Goal: Use online tool/utility: Utilize a website feature to perform a specific function

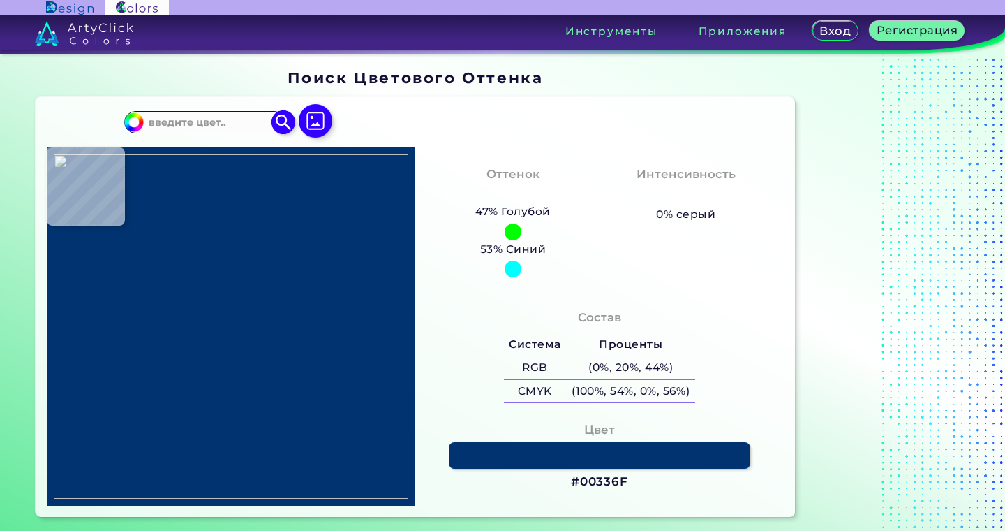
click at [186, 126] on input at bounding box center [209, 121] width 130 height 19
click at [320, 126] on img at bounding box center [315, 121] width 40 height 40
click at [0, 0] on input "file" at bounding box center [0, 0] width 0 height 0
click at [311, 119] on img at bounding box center [315, 121] width 40 height 40
click at [0, 0] on input "file" at bounding box center [0, 0] width 0 height 0
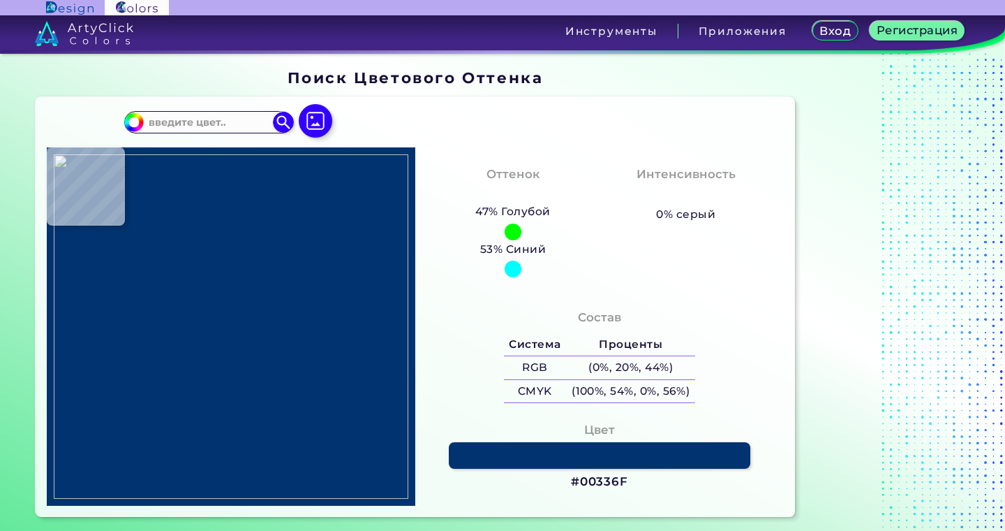
click at [445, 142] on div "#00bfff Acadia ◉ Acid Green ◉ Aero Blue ◉ Alabaster ◉ Albescent White ◉ Algae ◉…" at bounding box center [416, 307] width 760 height 420
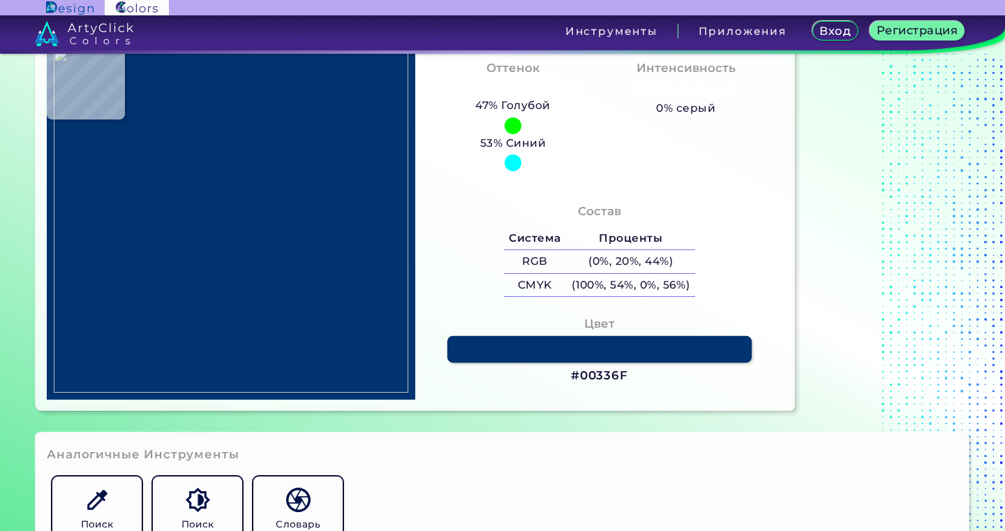
scroll to position [349, 0]
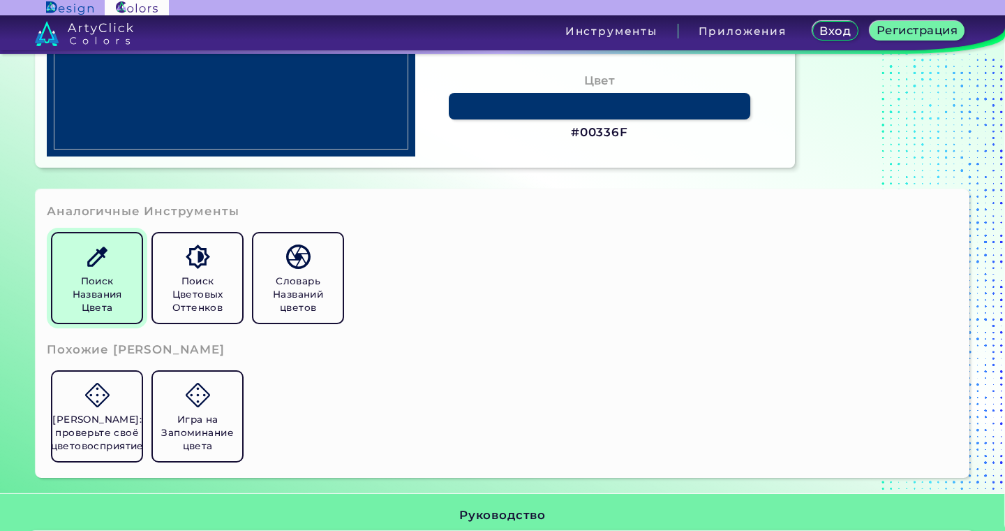
click at [101, 271] on link "Поиск Названия Цвета" at bounding box center [97, 278] width 101 height 101
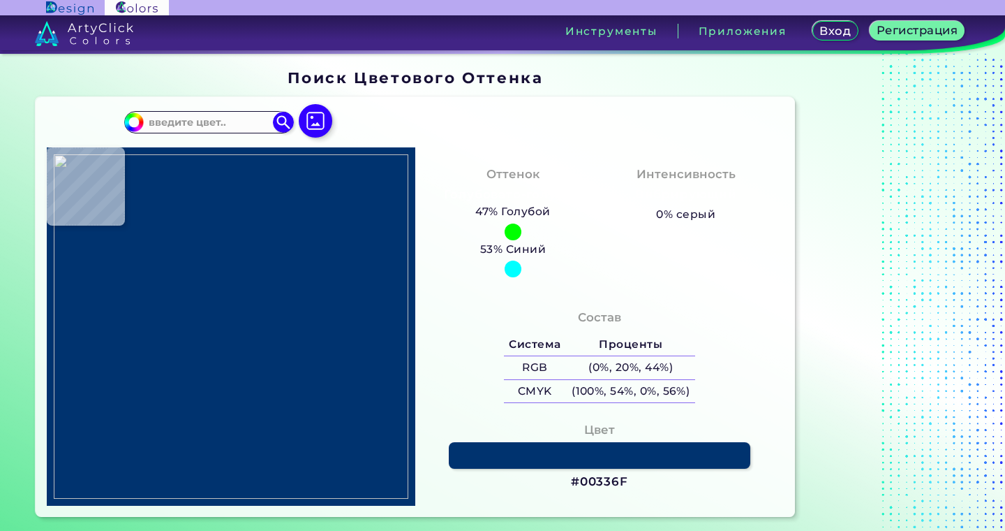
click at [355, 512] on div "#00bfff Acadia ◉ Acid Green ◉ Aero Blue ◉ Alabaster ◉ Albescent White ◉ Algae ◉…" at bounding box center [416, 307] width 760 height 420
click at [283, 124] on img at bounding box center [283, 122] width 24 height 24
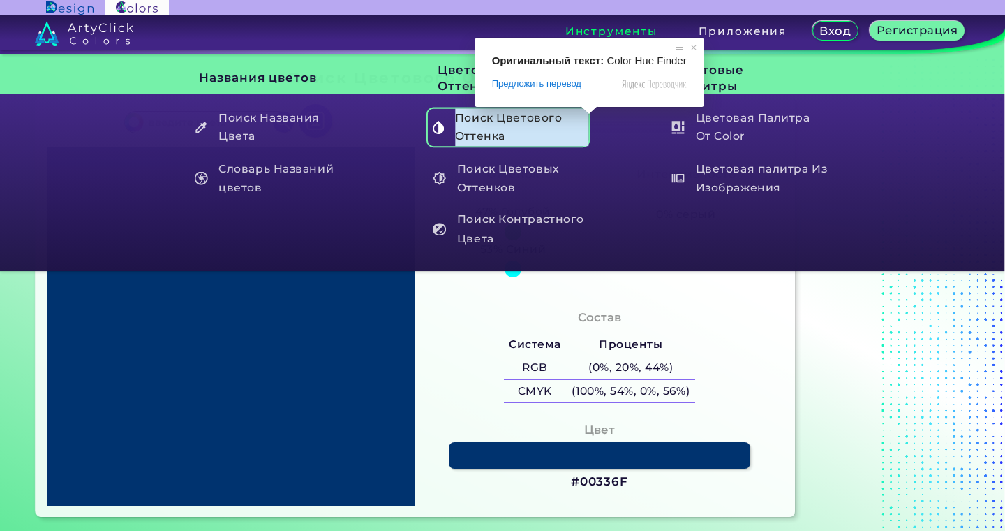
click at [556, 136] on ya-tr-span "Поиск Цветового Оттенка" at bounding box center [522, 127] width 134 height 37
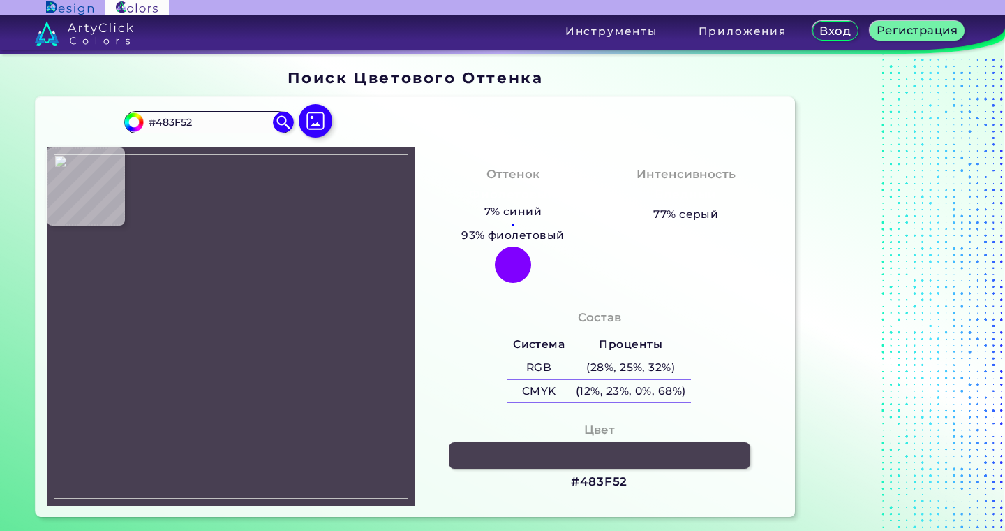
click at [211, 286] on img at bounding box center [231, 326] width 355 height 344
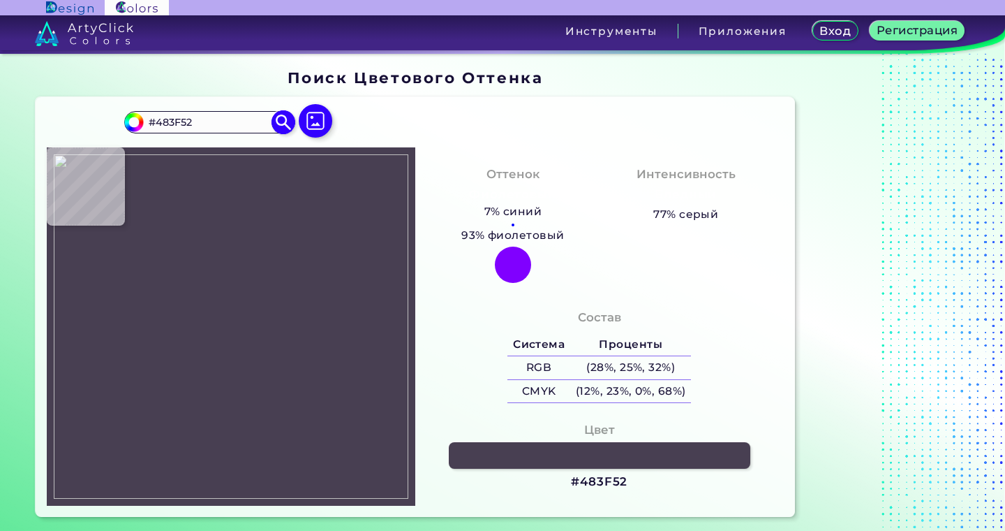
click at [277, 114] on img at bounding box center [283, 122] width 24 height 24
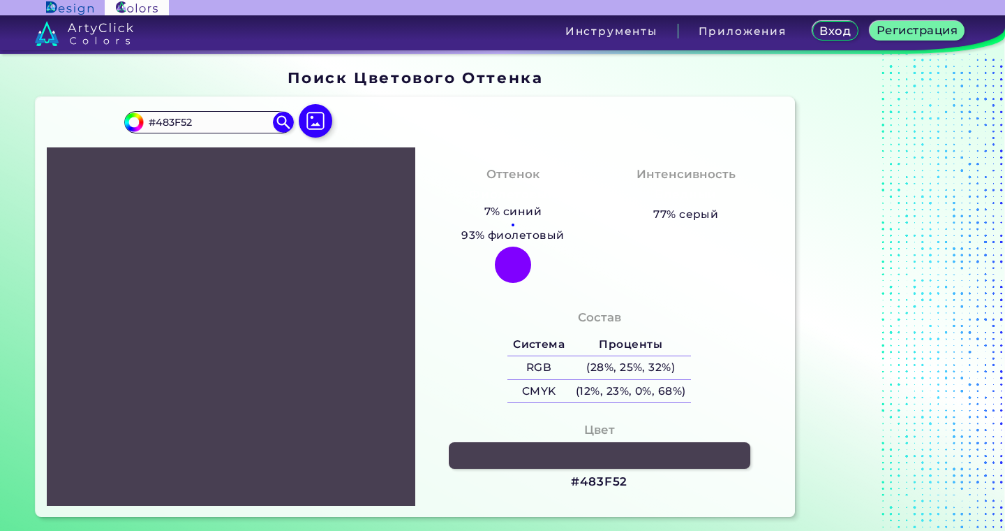
click at [253, 272] on div at bounding box center [231, 326] width 369 height 358
click at [290, 120] on img at bounding box center [283, 122] width 24 height 24
drag, startPoint x: 212, startPoint y: 128, endPoint x: 126, endPoint y: 127, distance: 85.9
click at [126, 127] on div "#483f52 #483F52 Acadia ◉ Acid Green ◉ Aero Blue ◉ Alabaster ◉ Albescent White ◉…" at bounding box center [208, 122] width 169 height 22
click at [321, 124] on img at bounding box center [315, 121] width 40 height 40
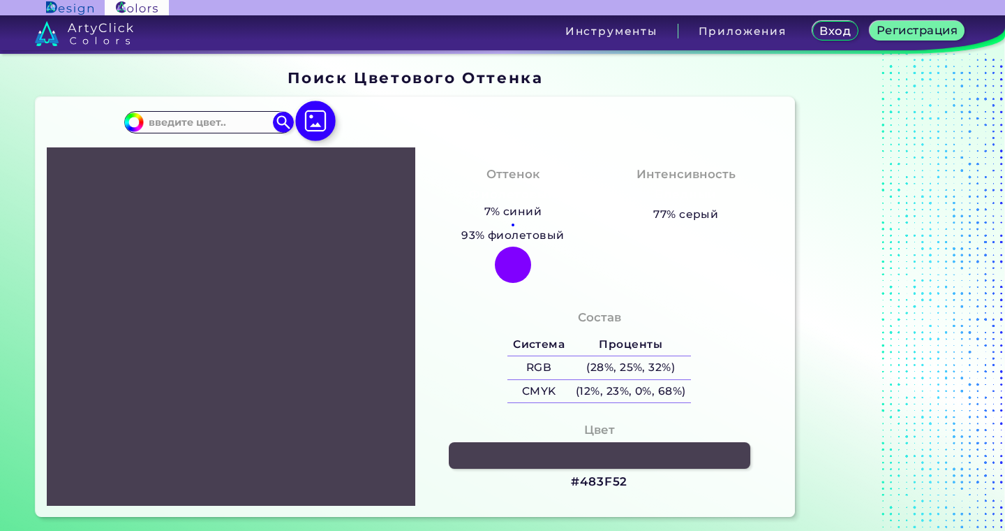
click at [0, 0] on input "file" at bounding box center [0, 0] width 0 height 0
